Goal: Contribute content: Contribute content

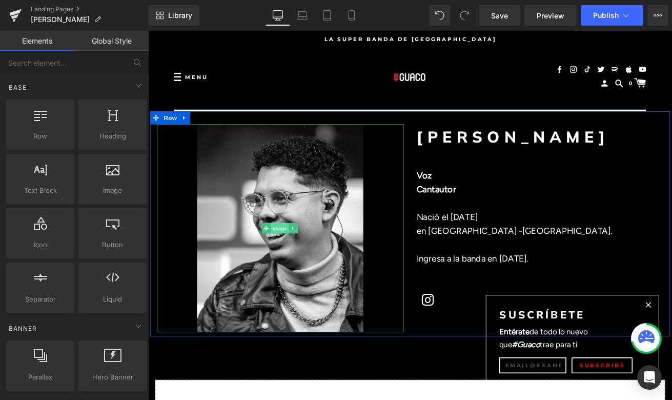
click at [299, 262] on span "Image" at bounding box center [304, 265] width 22 height 12
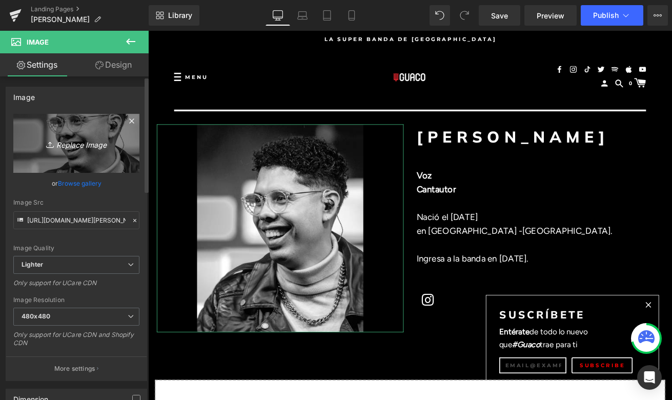
click at [79, 145] on icon "Replace Image" at bounding box center [76, 143] width 82 height 13
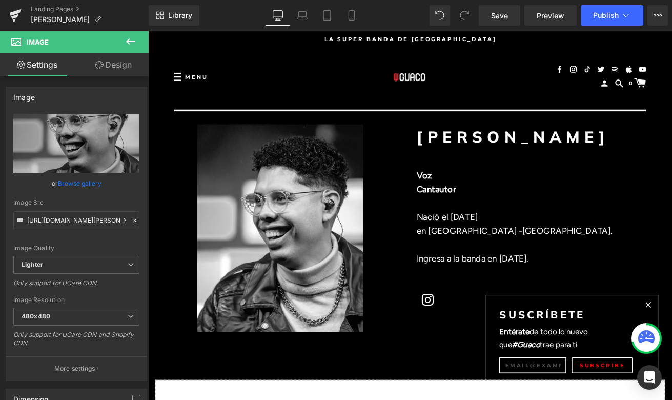
type input "C:\fakepath\5774c777-c2c4-447a-aae5-355713c5fb0c.jpg"
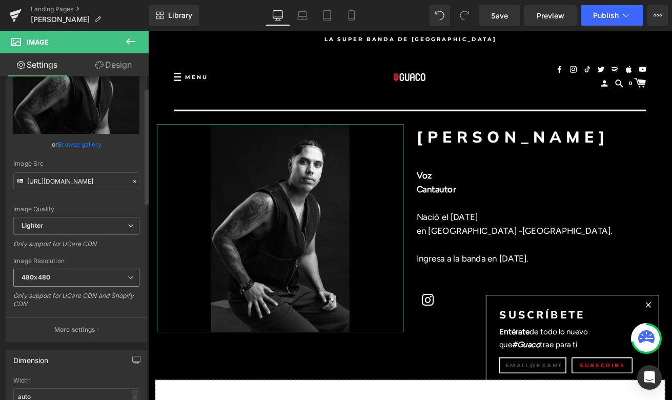
scroll to position [41, 0]
click at [117, 275] on span "480x480" at bounding box center [76, 276] width 126 height 18
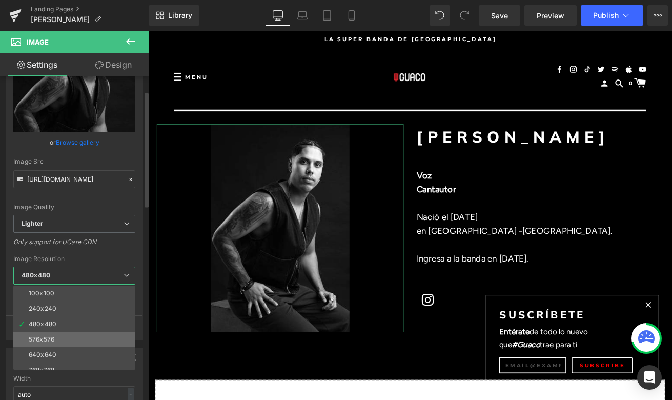
click at [98, 337] on li "576x576" at bounding box center [76, 339] width 127 height 15
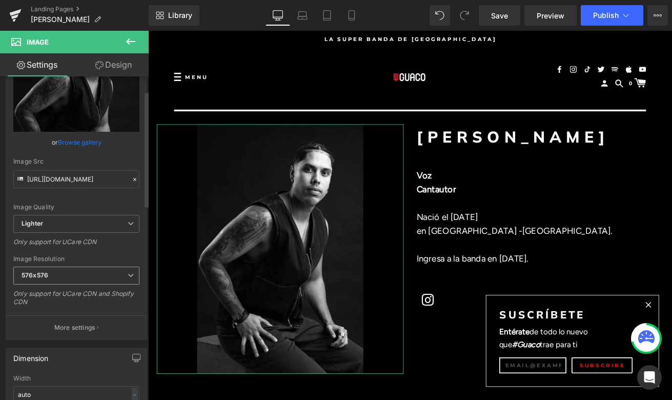
click at [115, 276] on span "576x576" at bounding box center [76, 276] width 126 height 18
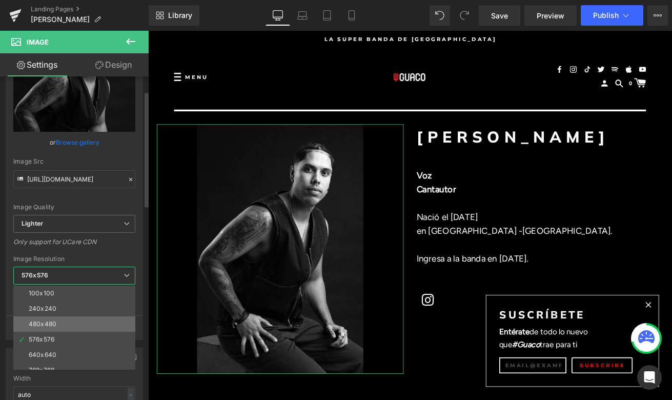
click at [91, 327] on li "480x480" at bounding box center [76, 324] width 127 height 15
type input "[URL][DOMAIN_NAME]"
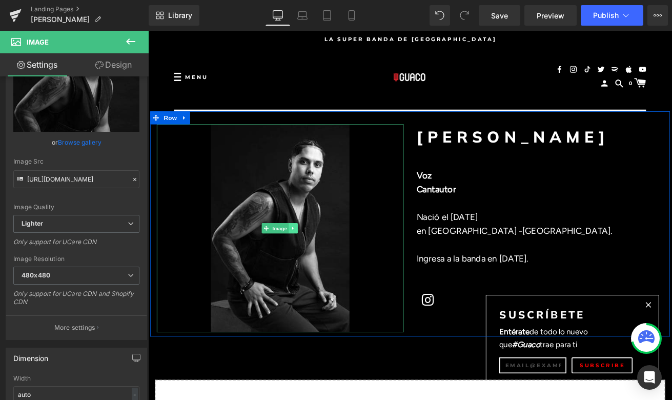
click at [318, 264] on icon at bounding box center [320, 265] width 6 height 6
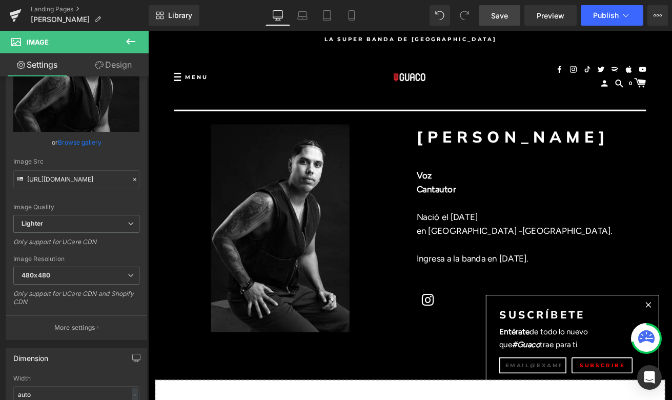
click at [504, 14] on span "Save" at bounding box center [499, 15] width 17 height 11
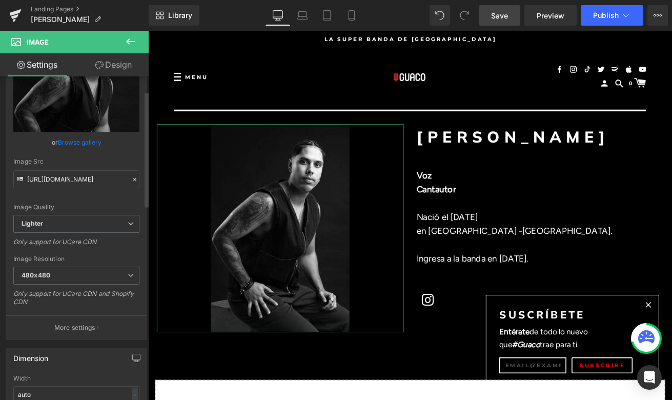
scroll to position [0, 0]
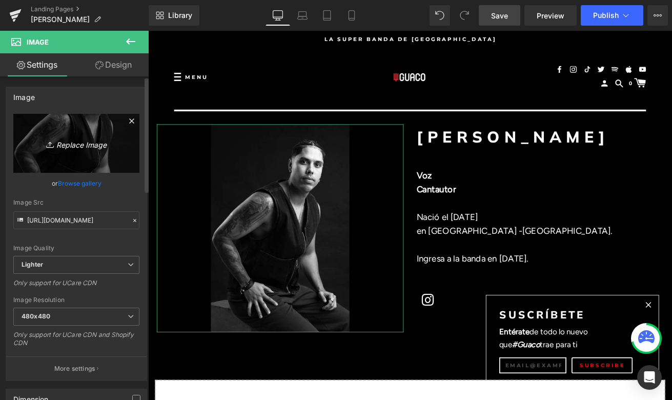
click at [81, 144] on icon "Replace Image" at bounding box center [76, 143] width 82 height 13
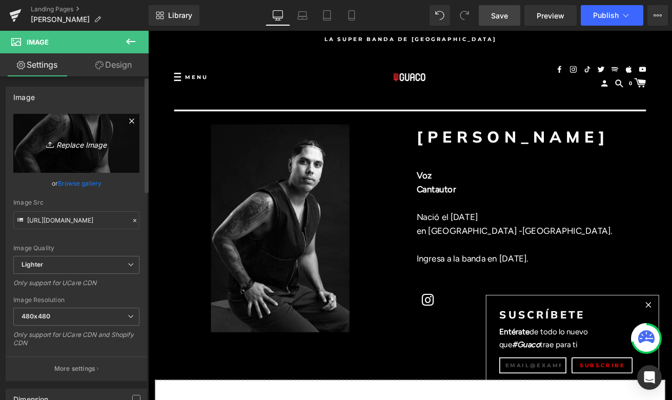
type input "C:\fakepath\5774c777-c2c4-447a-aae5-355713c5fb0c.jpg"
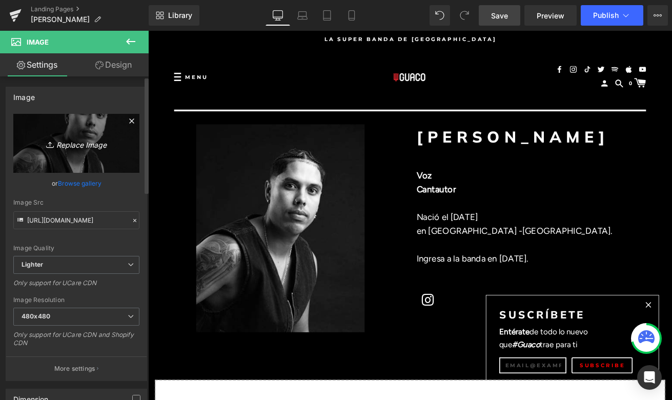
type input "[URL][DOMAIN_NAME]"
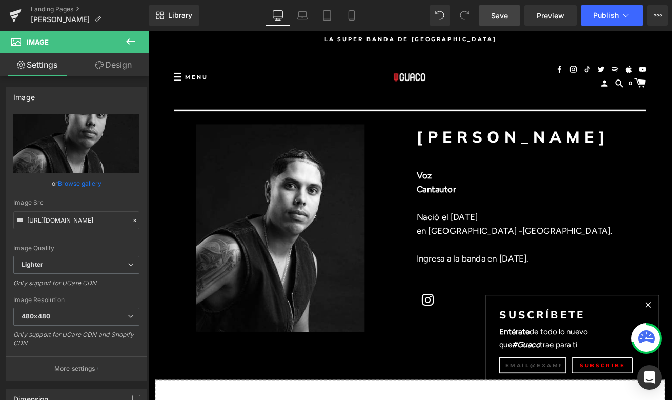
click at [497, 11] on span "Save" at bounding box center [499, 15] width 17 height 11
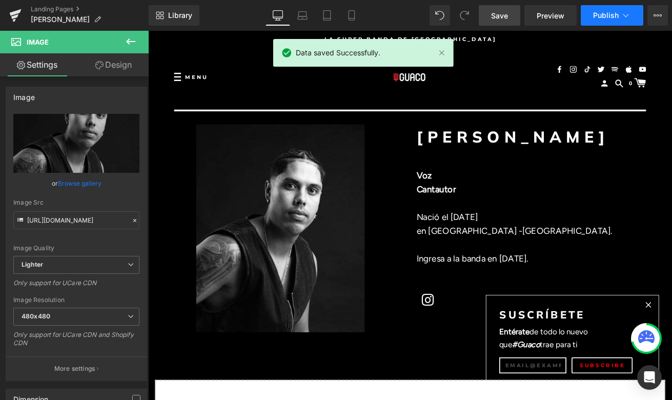
click at [616, 17] on span "Publish" at bounding box center [607, 15] width 26 height 8
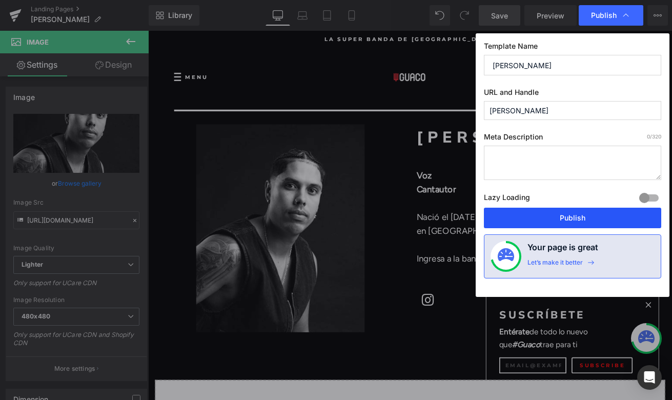
click at [555, 219] on button "Publish" at bounding box center [572, 218] width 177 height 21
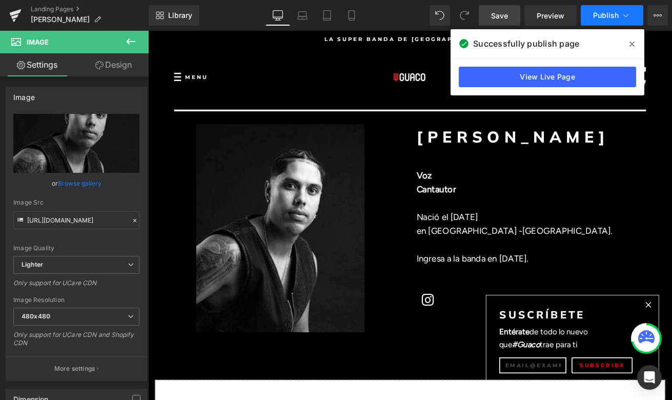
click at [609, 15] on span "Publish" at bounding box center [607, 15] width 26 height 8
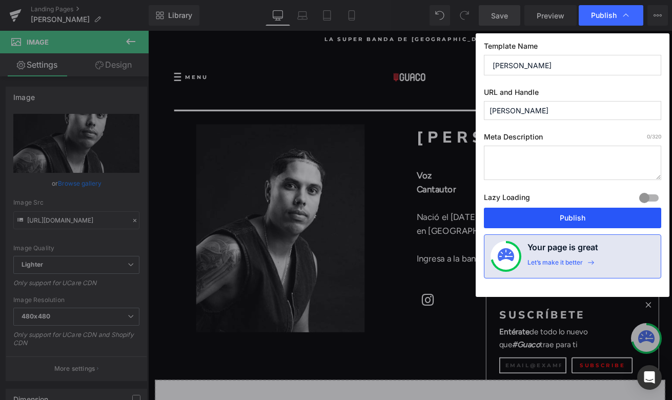
click at [547, 218] on button "Publish" at bounding box center [572, 218] width 177 height 21
